Goal: Information Seeking & Learning: Learn about a topic

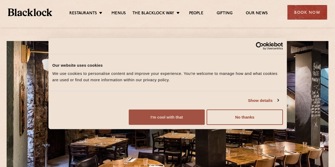
click at [205, 125] on button "I'm cool with that" at bounding box center [167, 117] width 76 height 15
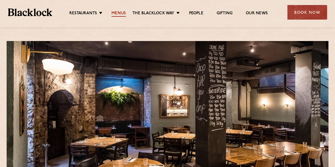
click at [120, 12] on link "Menus" at bounding box center [119, 14] width 14 height 6
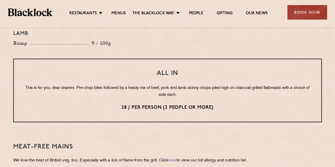
scroll to position [663, 0]
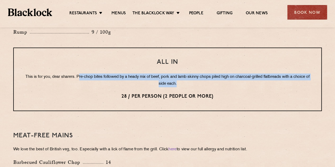
drag, startPoint x: 85, startPoint y: 63, endPoint x: 209, endPoint y: 68, distance: 123.9
click at [209, 74] on p "This is for you, dear sharers. Pre-chop bites followed by a heady mix of beef, …" at bounding box center [167, 81] width 287 height 14
drag, startPoint x: 87, startPoint y: 59, endPoint x: 176, endPoint y: 70, distance: 90.0
click at [176, 70] on div "All In This is for you, dear sharers. Pre-chop bites followed by a heady mix of…" at bounding box center [167, 80] width 309 height 64
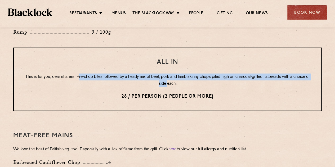
click at [176, 74] on p "This is for you, dear sharers. Pre-chop bites followed by a heady mix of beef, …" at bounding box center [167, 81] width 287 height 14
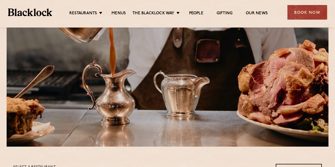
scroll to position [0, 0]
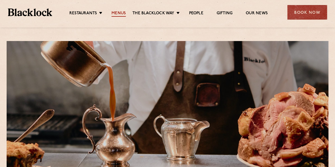
click at [121, 14] on link "Menus" at bounding box center [119, 14] width 14 height 6
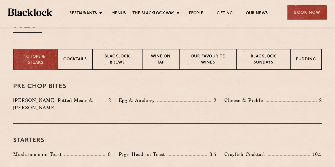
scroll to position [133, 0]
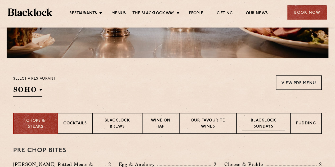
click at [283, 122] on p "Blacklock Sundays" at bounding box center [263, 124] width 43 height 12
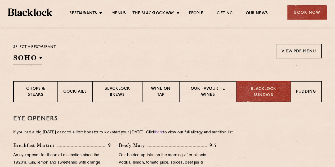
scroll to position [106, 0]
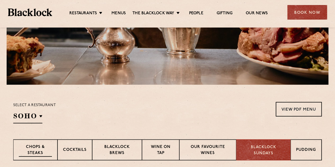
click at [33, 142] on div "Chops & Steaks" at bounding box center [35, 149] width 44 height 21
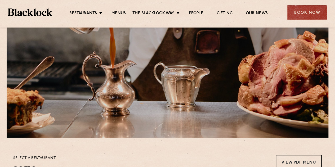
scroll to position [0, 0]
